Goal: Task Accomplishment & Management: Manage account settings

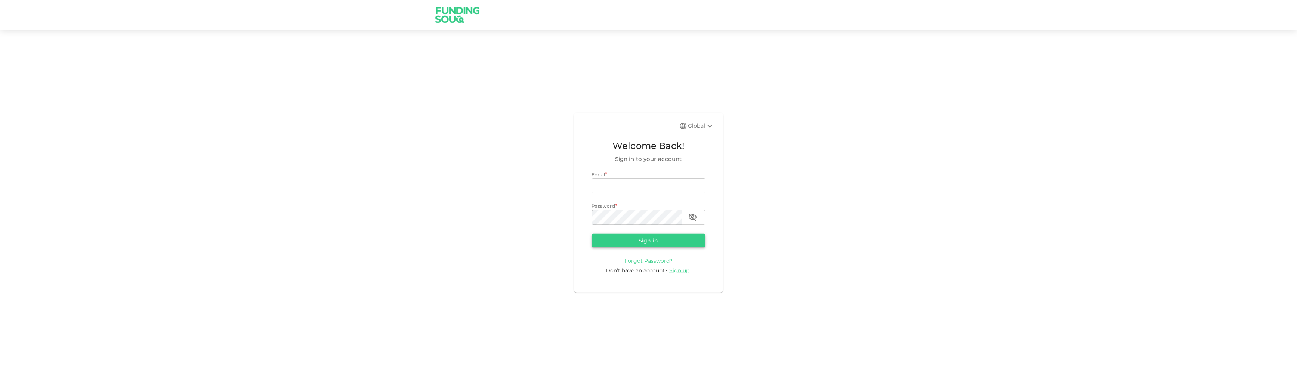
type input "[EMAIL_ADDRESS][DOMAIN_NAME]"
click at [632, 234] on button "Sign in" at bounding box center [649, 240] width 114 height 13
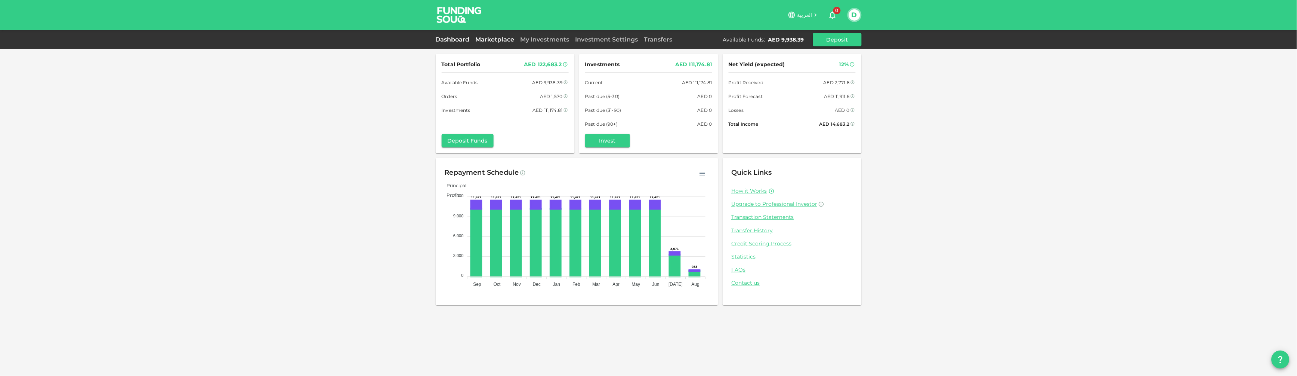
click at [502, 36] on link "Marketplace" at bounding box center [495, 39] width 45 height 7
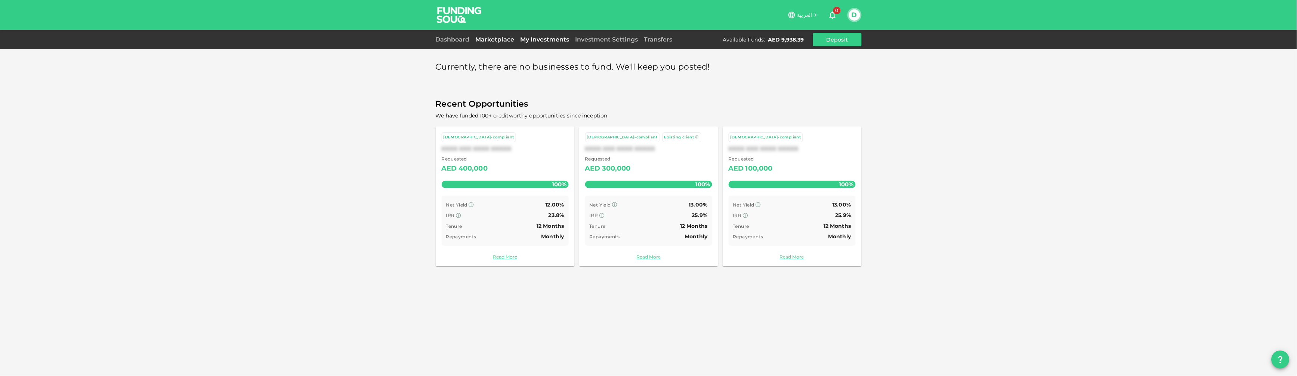
click at [526, 39] on link "My Investments" at bounding box center [545, 39] width 55 height 7
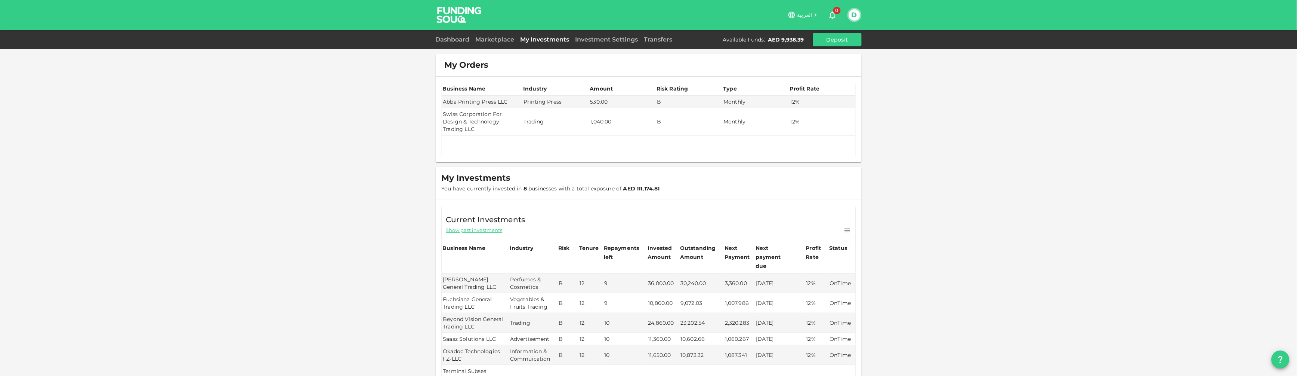
click at [466, 130] on td "Swiss Corporation For Design & Technology Trading LLC" at bounding box center [482, 121] width 81 height 27
drag, startPoint x: 471, startPoint y: 129, endPoint x: 434, endPoint y: 115, distance: 38.9
click at [442, 115] on td "Swiss Corporation For Design & Technology Trading LLC" at bounding box center [482, 121] width 81 height 27
copy td "Swiss Corporation For Design & Technology Trading LLC"
click at [571, 139] on div at bounding box center [649, 138] width 414 height 6
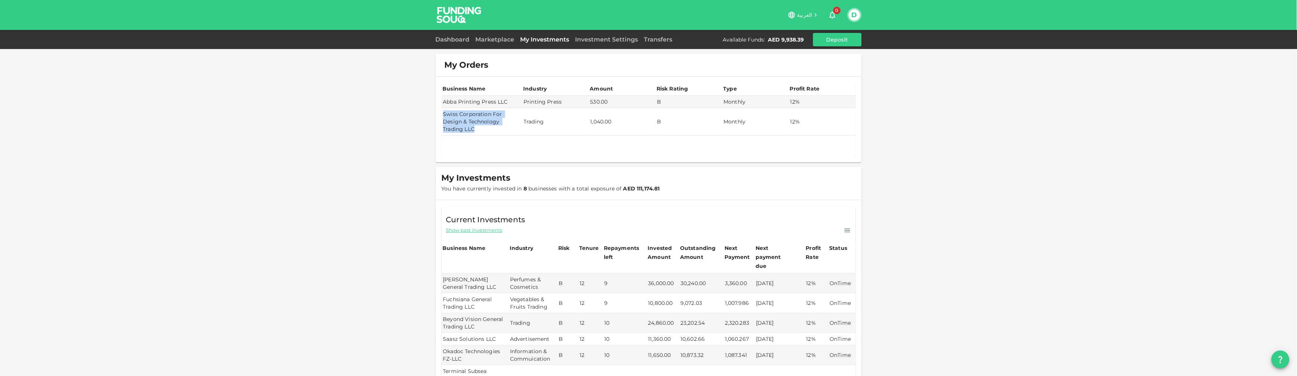
drag, startPoint x: 465, startPoint y: 131, endPoint x: 434, endPoint y: 117, distance: 33.8
click at [442, 117] on td "Swiss Corporation For Design & Technology Trading LLC" at bounding box center [482, 121] width 81 height 27
copy td "Swiss Corporation For Design & Technology Trading LLC"
click at [459, 126] on td "Swiss Corporation For Design & Technology Trading LLC" at bounding box center [482, 121] width 81 height 27
drag, startPoint x: 499, startPoint y: 102, endPoint x: 435, endPoint y: 101, distance: 63.5
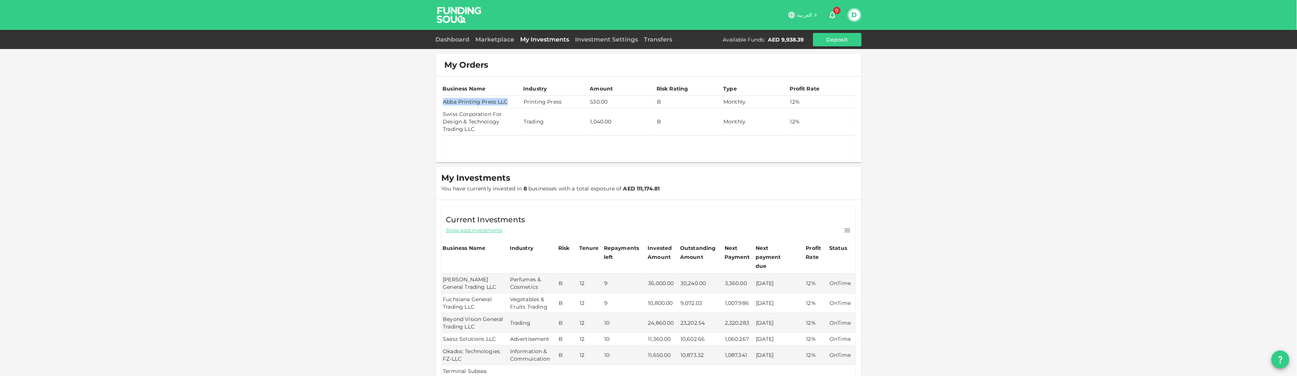
click at [442, 101] on td "Abba Printing Press LLC" at bounding box center [482, 102] width 81 height 12
copy td "Abba Printing Press LLC"
click at [594, 137] on div at bounding box center [649, 138] width 414 height 6
drag, startPoint x: 501, startPoint y: 101, endPoint x: 434, endPoint y: 99, distance: 66.6
click at [442, 99] on td "Abba Printing Press LLC" at bounding box center [482, 102] width 81 height 12
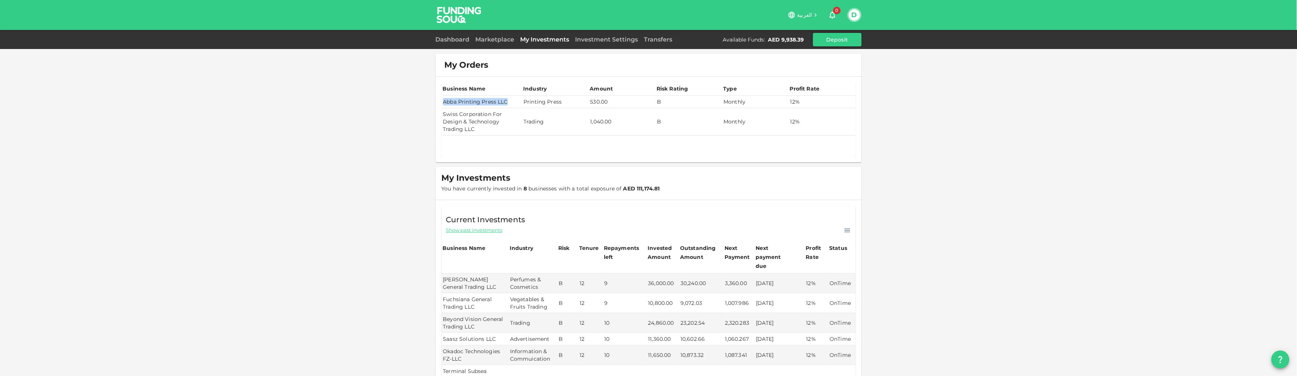
copy td "Abba Printing Press LLC"
click at [848, 20] on div "D" at bounding box center [855, 15] width 14 height 14
click at [860, 18] on div "D" at bounding box center [855, 15] width 14 height 14
click at [857, 18] on button "D" at bounding box center [854, 14] width 11 height 11
click at [826, 71] on li "Sign Out" at bounding box center [825, 73] width 69 height 12
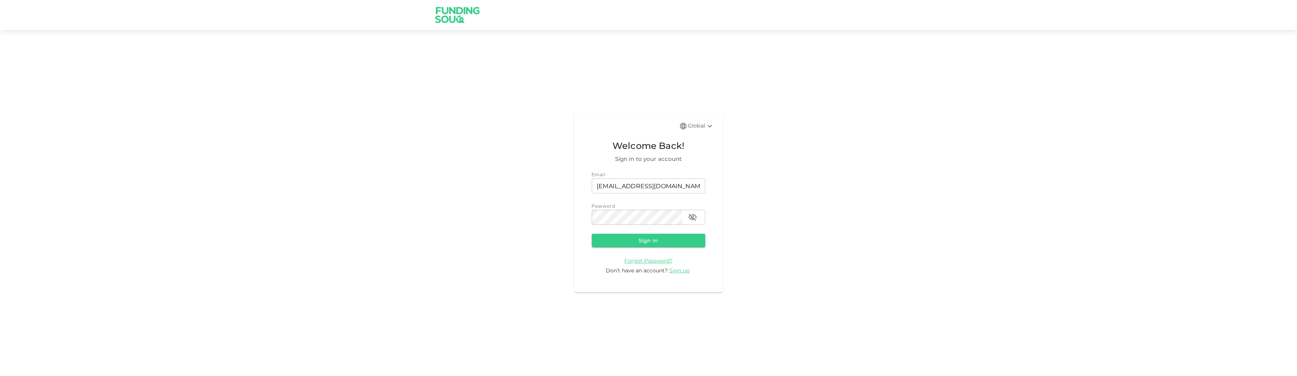
click at [670, 176] on div "Email" at bounding box center [649, 174] width 114 height 7
click at [669, 185] on input "[EMAIL_ADDRESS][DOMAIN_NAME]" at bounding box center [649, 185] width 114 height 15
type input "[EMAIL_ADDRESS][DOMAIN_NAME]"
click at [691, 242] on button "Sign in" at bounding box center [649, 240] width 114 height 13
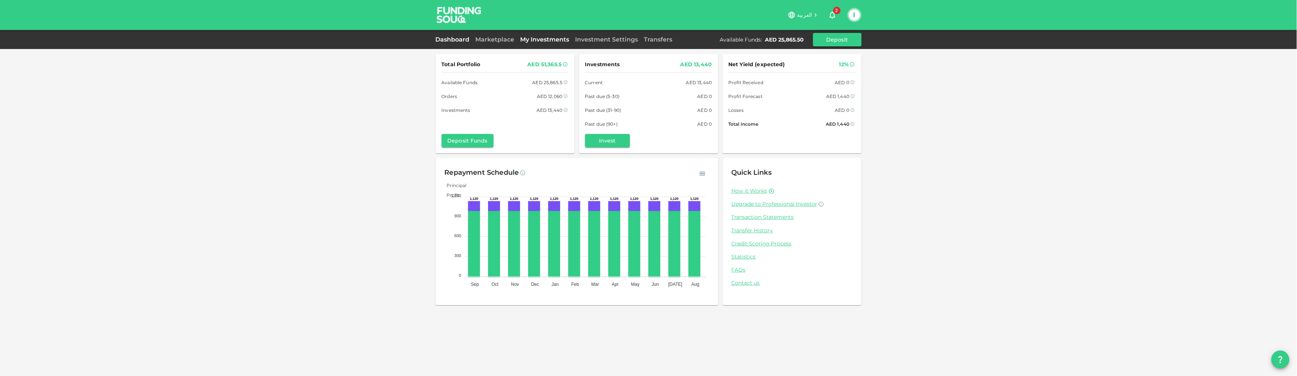
click at [539, 41] on link "My Investments" at bounding box center [545, 39] width 55 height 7
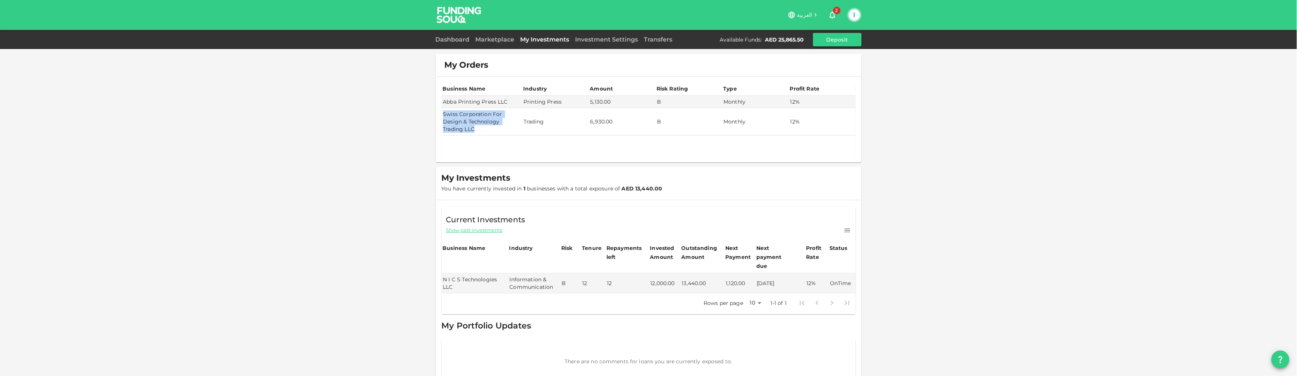
drag, startPoint x: 471, startPoint y: 129, endPoint x: 434, endPoint y: 111, distance: 41.0
click at [442, 111] on td "Swiss Corporation For Design & Technology Trading LLC" at bounding box center [482, 121] width 81 height 27
copy td "Swiss Corporation For Design & Technology Trading LLC"
click at [551, 153] on div at bounding box center [649, 145] width 414 height 21
